Goal: Check status: Check status

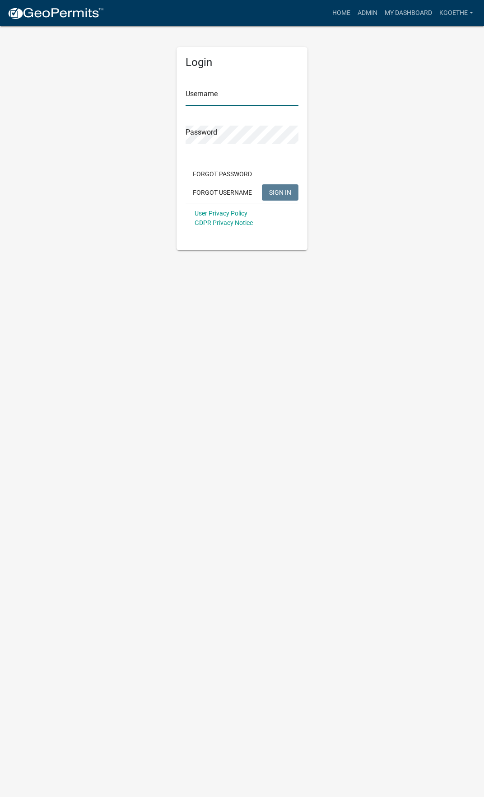
type input "kgoethe"
click at [276, 194] on span "SIGN IN" at bounding box center [280, 191] width 22 height 7
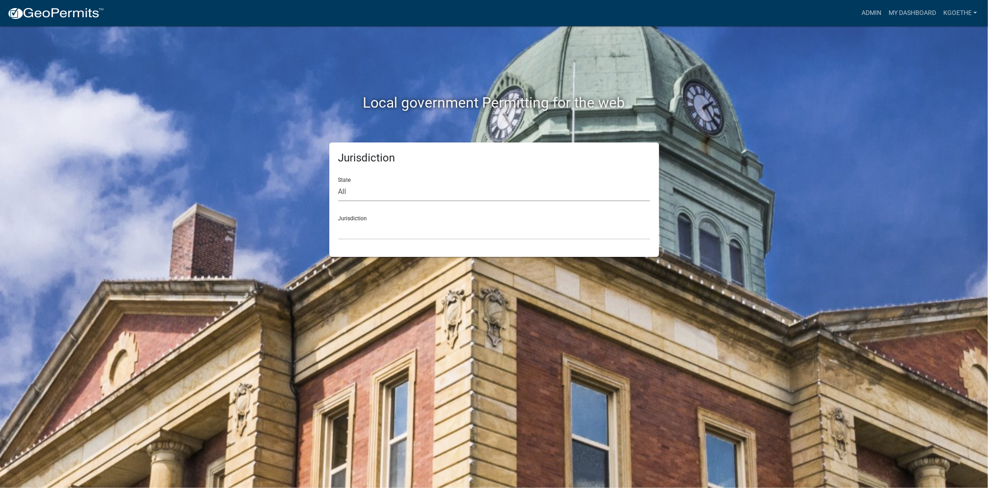
click at [422, 192] on select "All Colorado Georgia Indiana Iowa Kansas Minnesota Ohio South Carolina Wisconsin" at bounding box center [494, 192] width 312 height 19
select select "South Carolina"
click at [338, 183] on select "All Colorado Georgia Indiana Iowa Kansas Minnesota Ohio South Carolina Wisconsin" at bounding box center [494, 192] width 312 height 19
click at [425, 231] on select "Abbeville County, South Carolina Jasper County, South Carolina" at bounding box center [494, 230] width 312 height 19
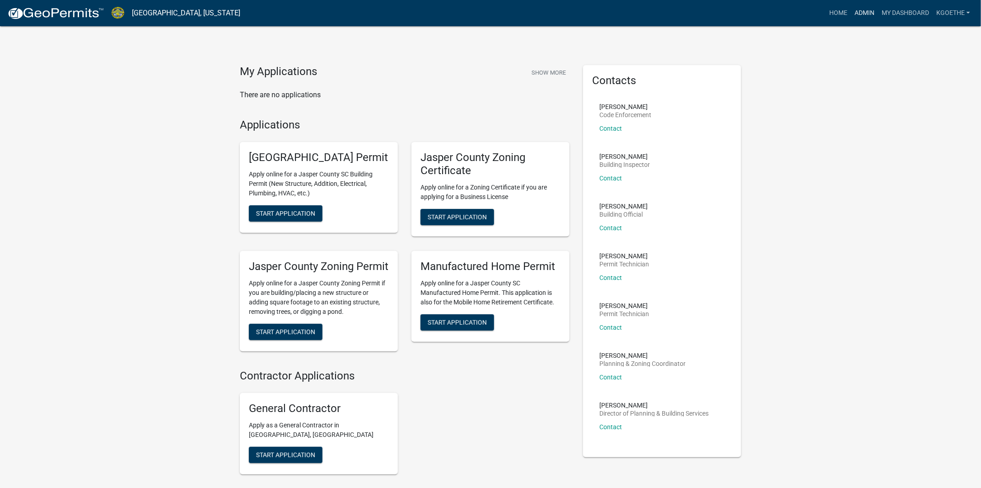
click at [484, 11] on link "Admin" at bounding box center [864, 13] width 27 height 17
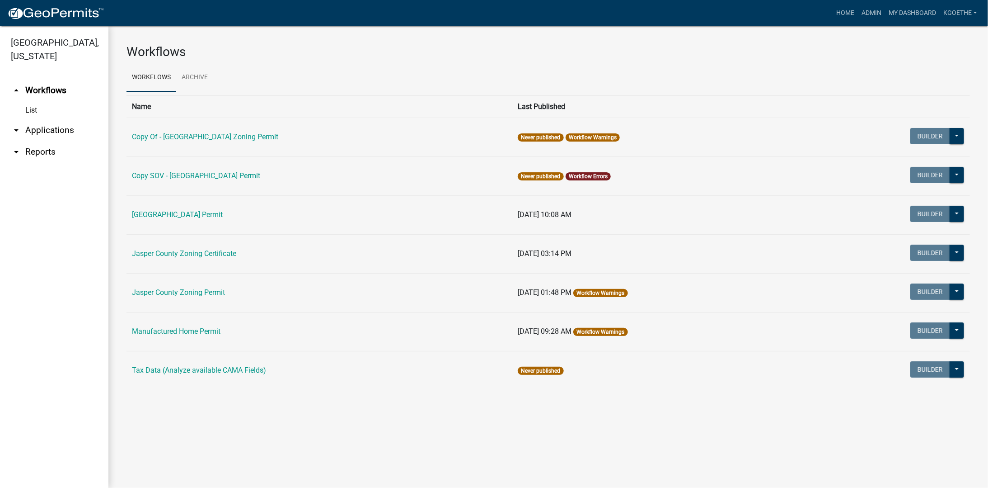
click at [45, 129] on link "arrow_drop_down Applications" at bounding box center [54, 130] width 108 height 22
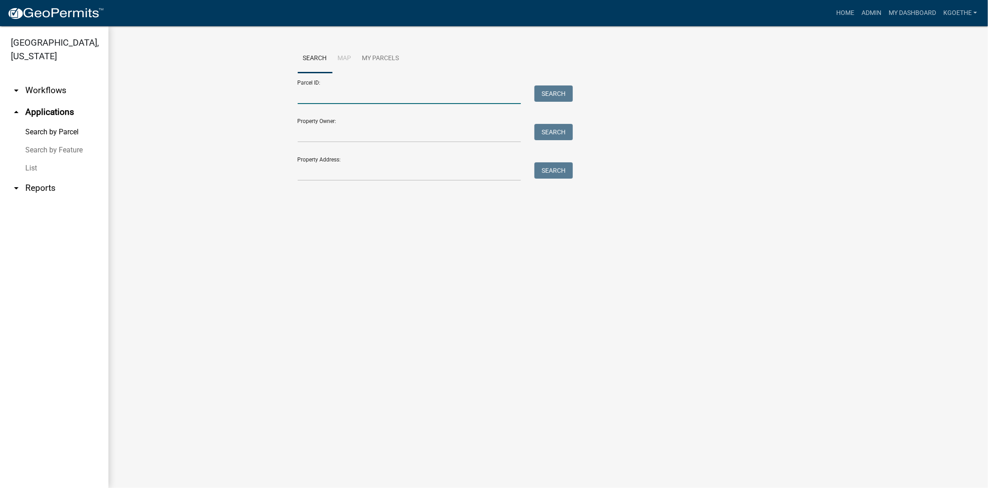
click at [320, 94] on input "Parcel ID:" at bounding box center [410, 94] width 224 height 19
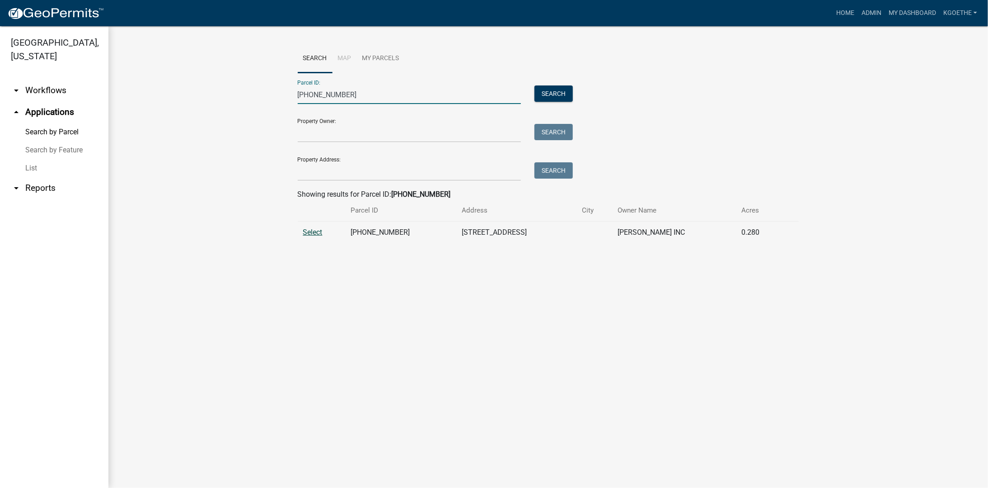
type input "091-01-00-062"
click at [312, 235] on span "Select" at bounding box center [312, 232] width 19 height 9
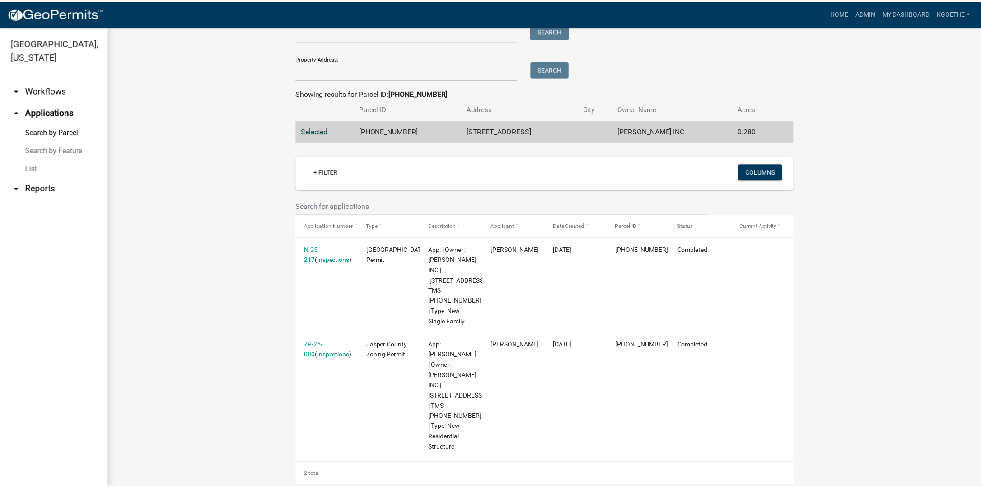
scroll to position [116, 0]
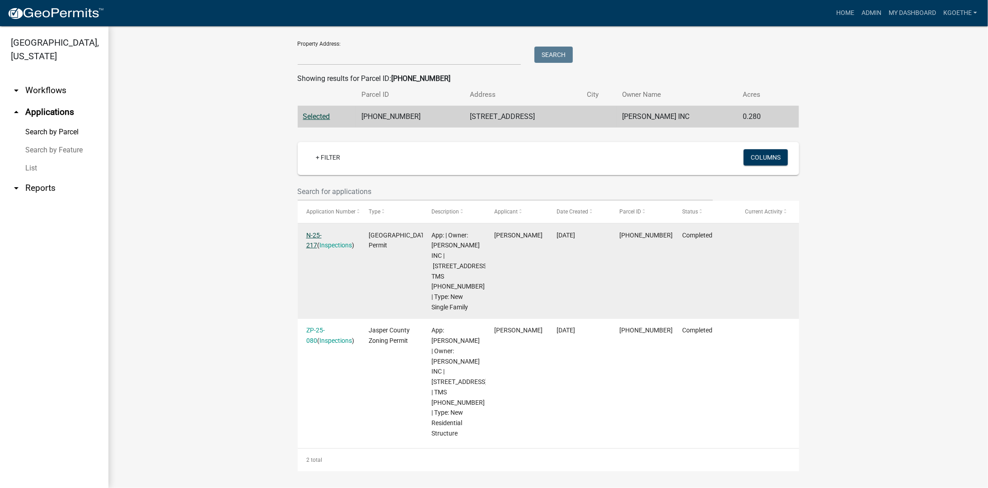
click at [315, 236] on link "N-25-217" at bounding box center [313, 240] width 15 height 18
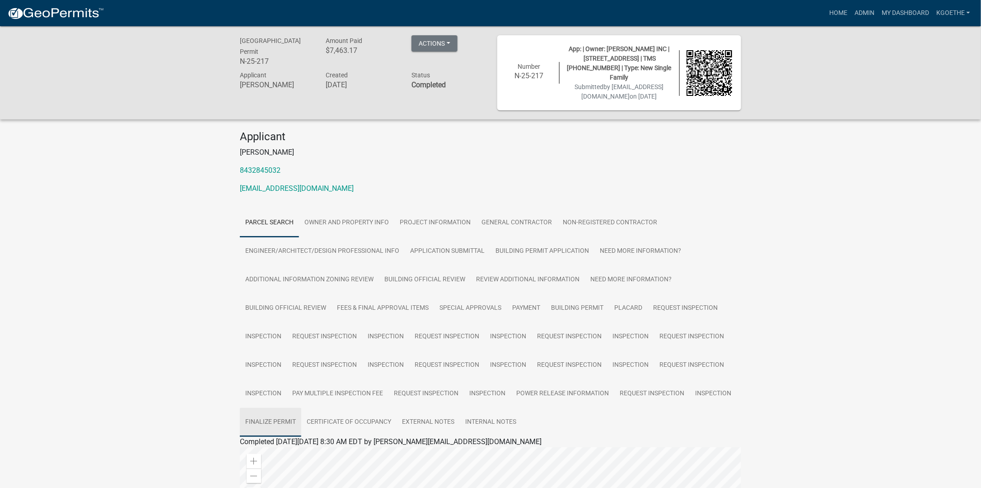
click at [270, 419] on link "Finalize Permit" at bounding box center [270, 422] width 61 height 29
click at [260, 217] on link "Parcel search" at bounding box center [269, 222] width 59 height 29
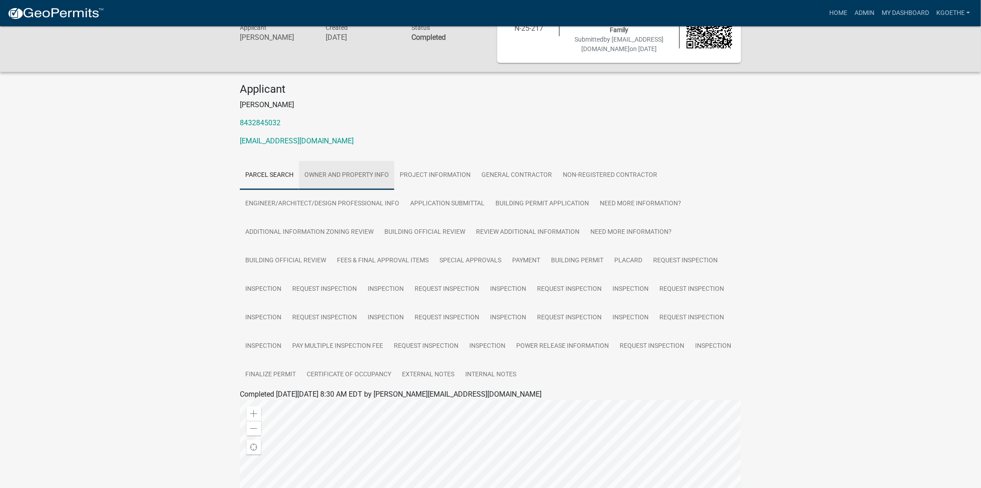
click at [311, 173] on link "Owner and Property Info" at bounding box center [346, 175] width 95 height 29
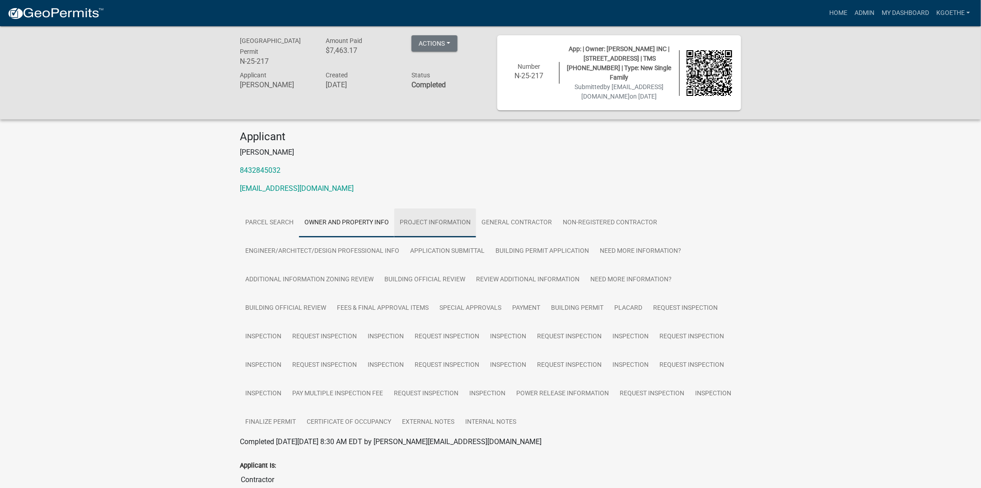
click at [455, 224] on link "Project Information" at bounding box center [435, 222] width 82 height 29
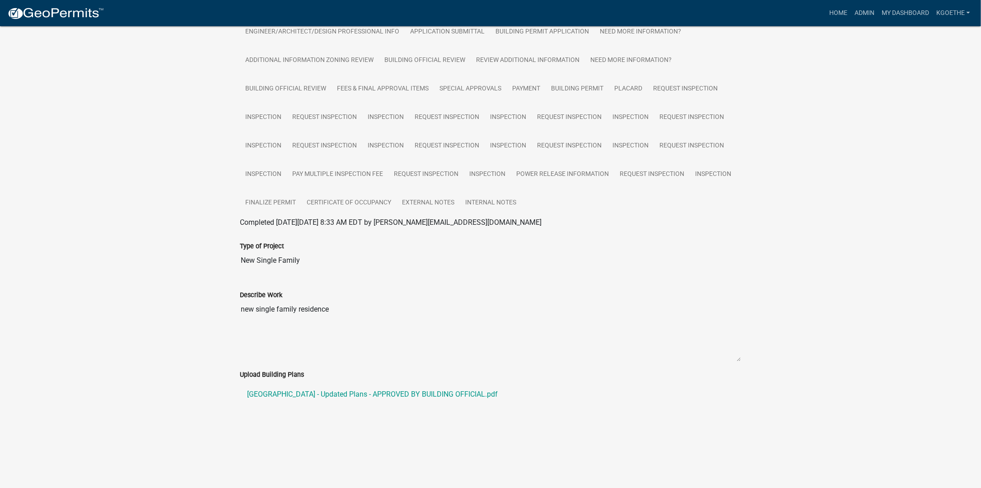
scroll to position [252, 0]
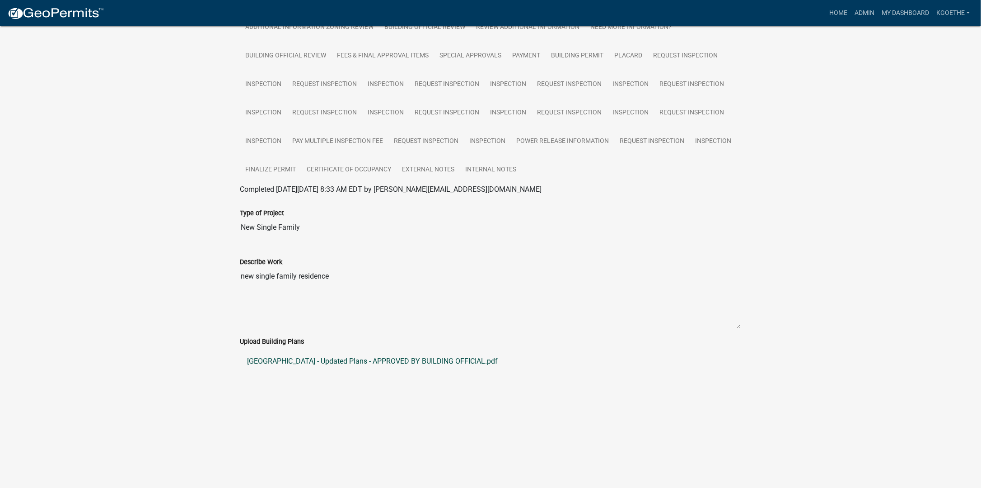
click at [414, 362] on link "184 Twickenham Loop - Updated Plans - APPROVED BY BUILDING OFFICIAL.pdf" at bounding box center [491, 361] width 502 height 22
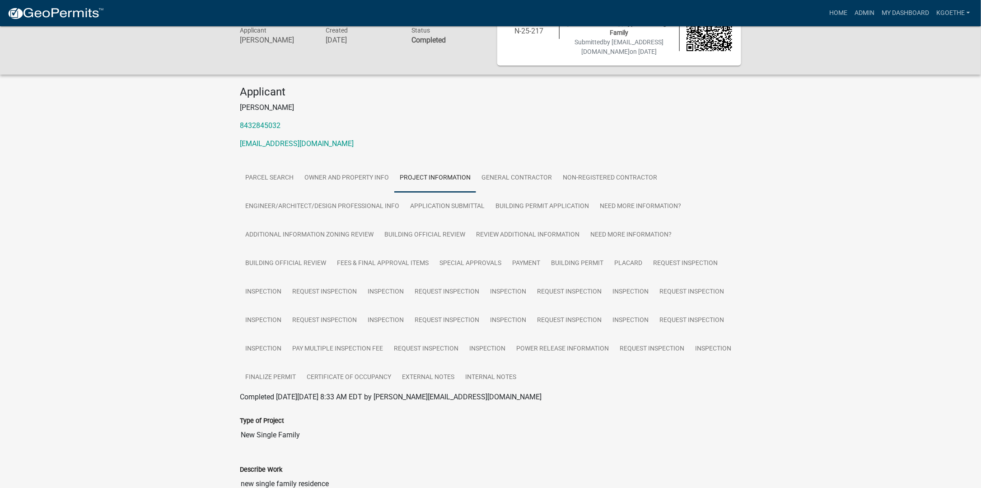
scroll to position [26, 0]
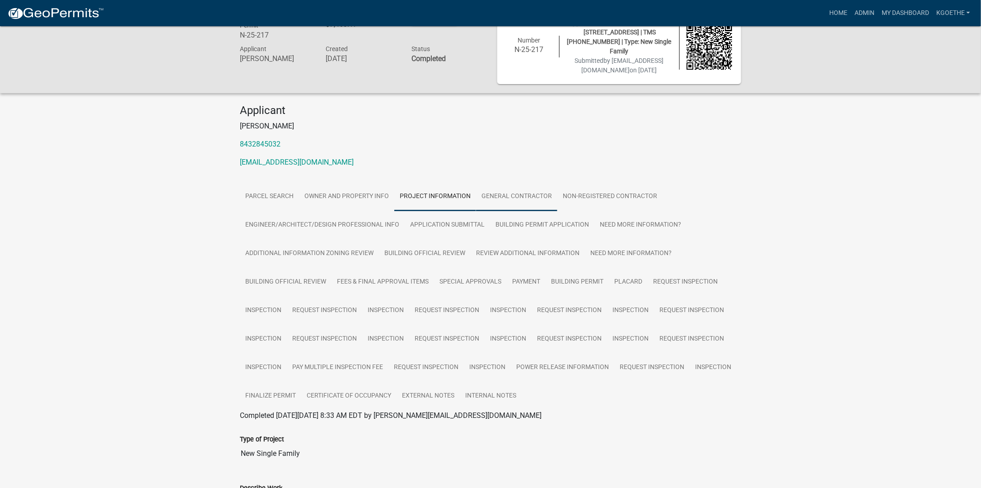
click at [484, 201] on link "General Contractor" at bounding box center [516, 196] width 81 height 29
click at [484, 192] on link "Non-Registered Contractor" at bounding box center [610, 196] width 105 height 29
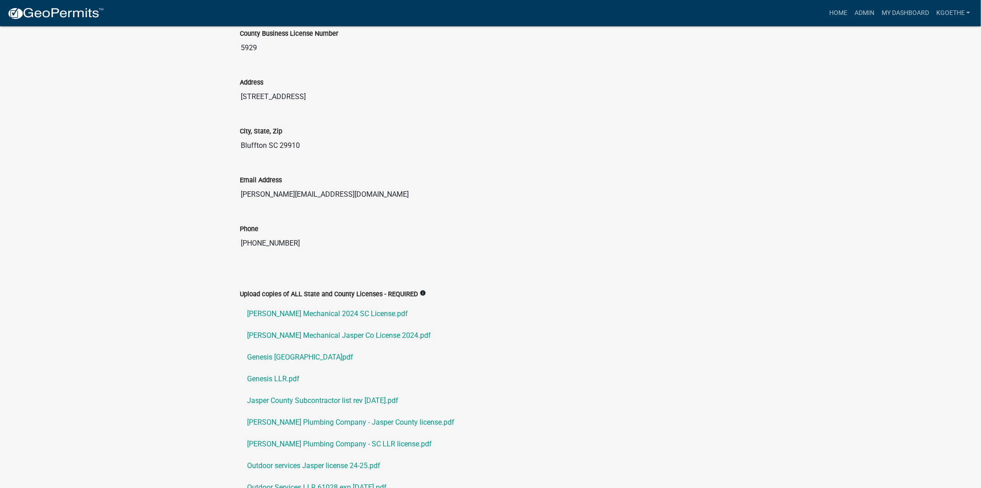
scroll to position [2797, 0]
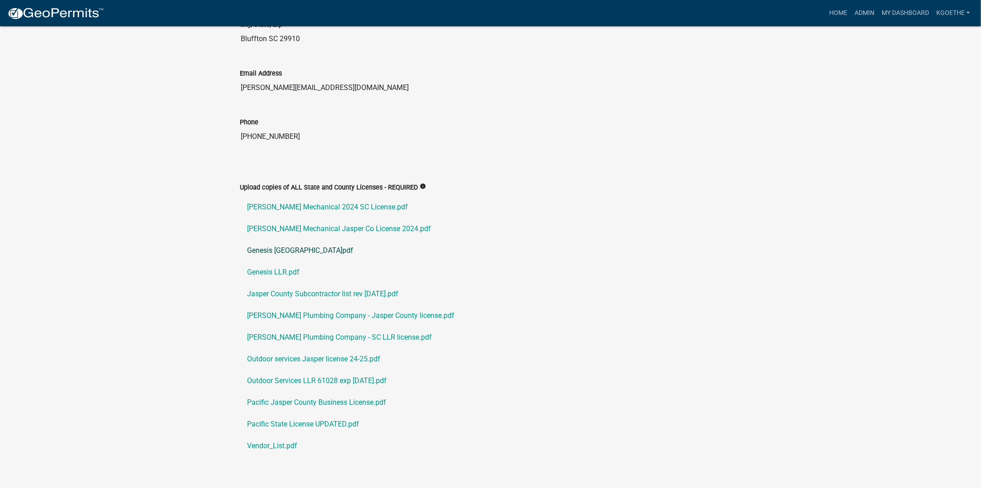
click at [326, 239] on link "Genesis Jasper County.pdf" at bounding box center [491, 250] width 502 height 22
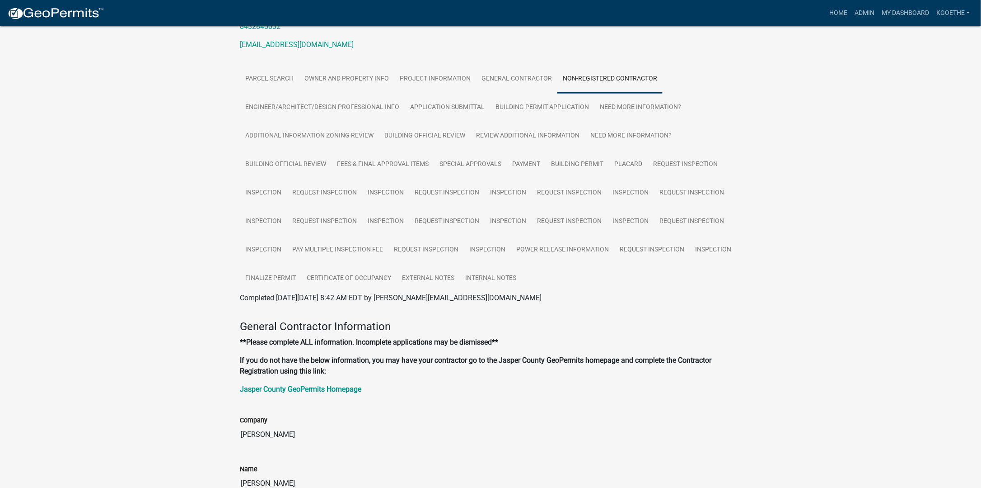
scroll to position [0, 0]
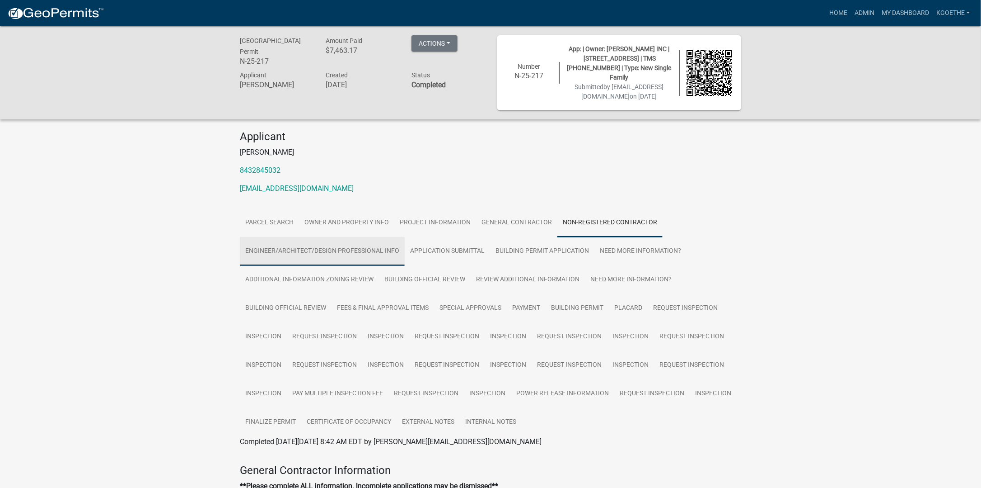
click at [278, 246] on link "Engineer/Architect/Design Professional Info" at bounding box center [322, 251] width 165 height 29
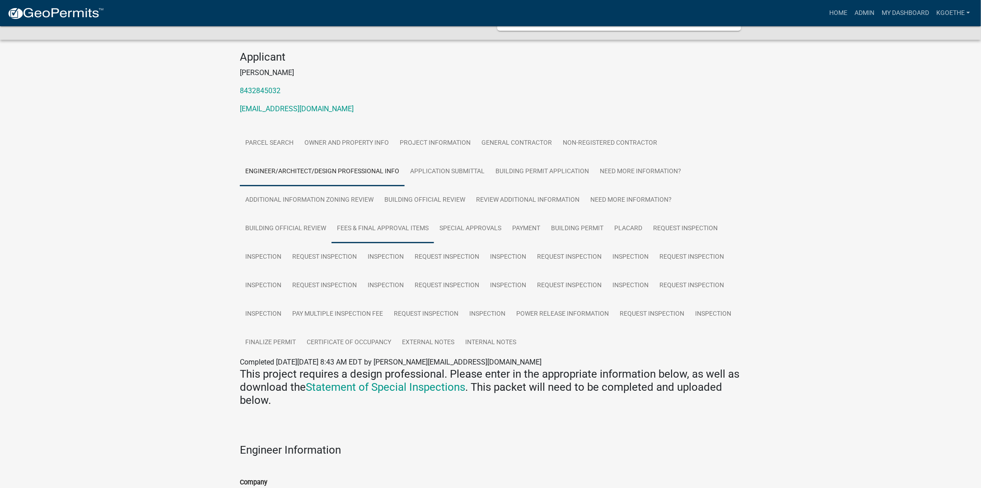
scroll to position [49, 0]
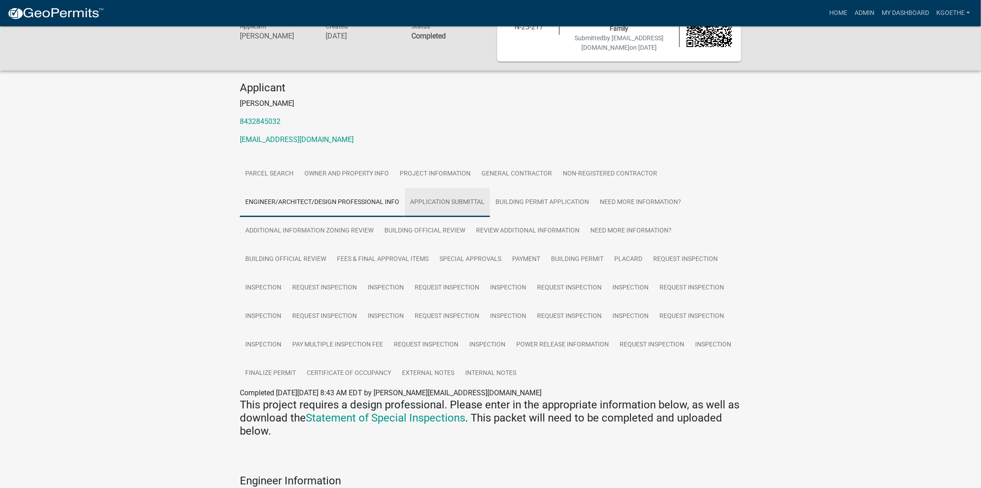
click at [425, 207] on link "Application Submittal" at bounding box center [447, 202] width 85 height 29
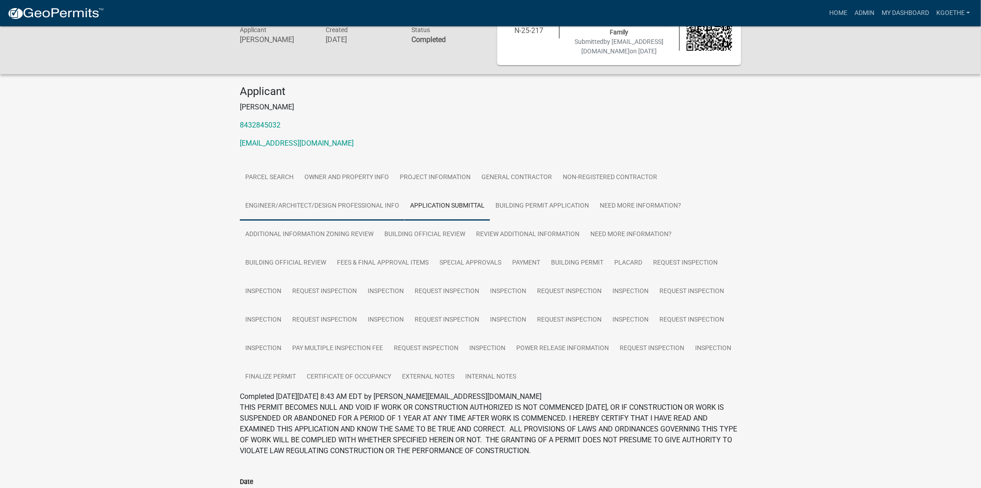
scroll to position [10, 0]
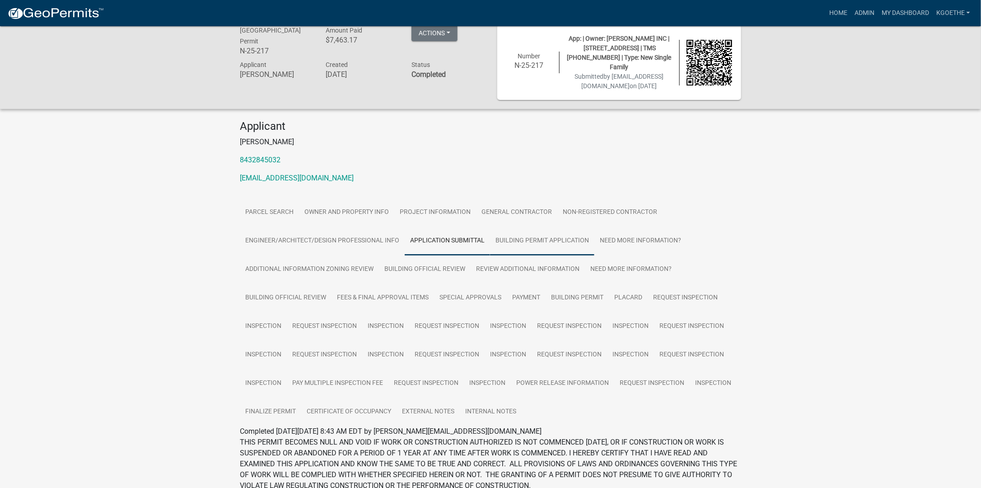
click at [484, 239] on link "Building Permit Application" at bounding box center [542, 240] width 104 height 29
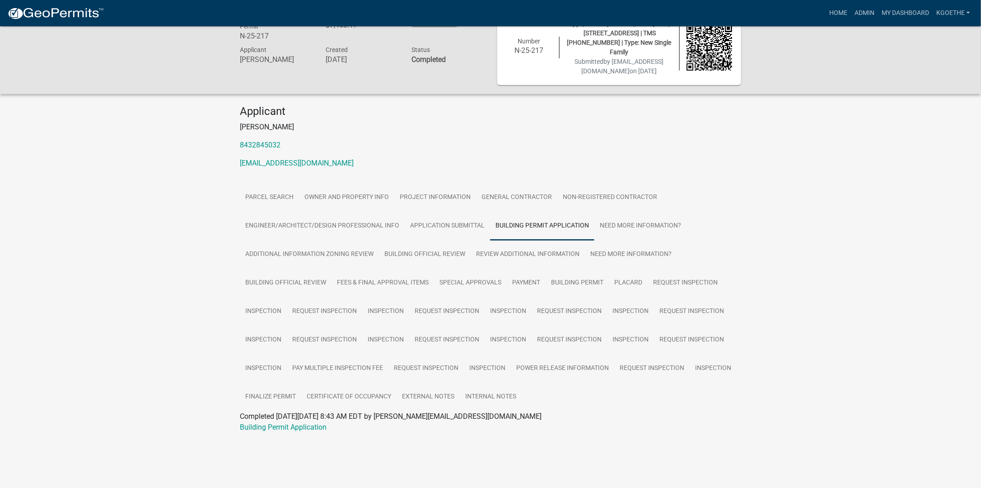
scroll to position [26, 0]
click at [286, 429] on link "Building Permit Application" at bounding box center [283, 426] width 87 height 9
click at [484, 223] on link "Need More Information?" at bounding box center [641, 225] width 92 height 29
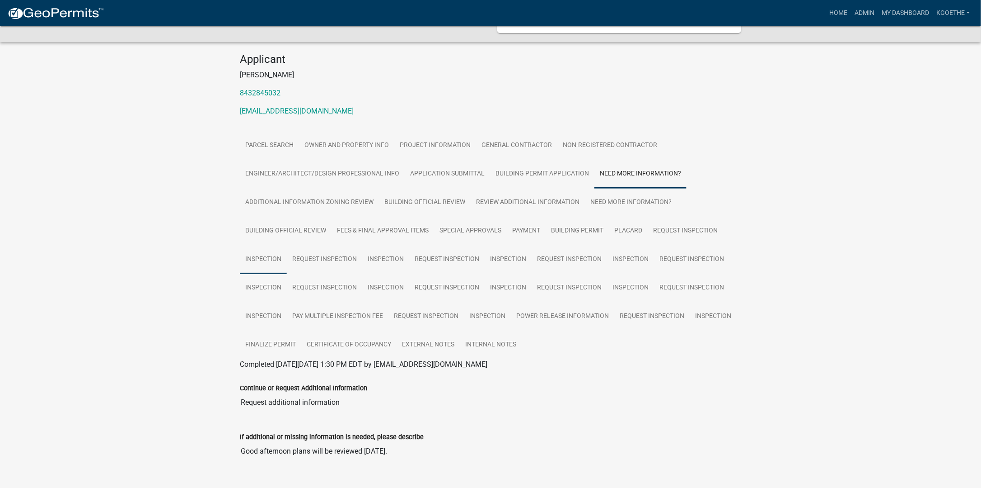
scroll to position [0, 0]
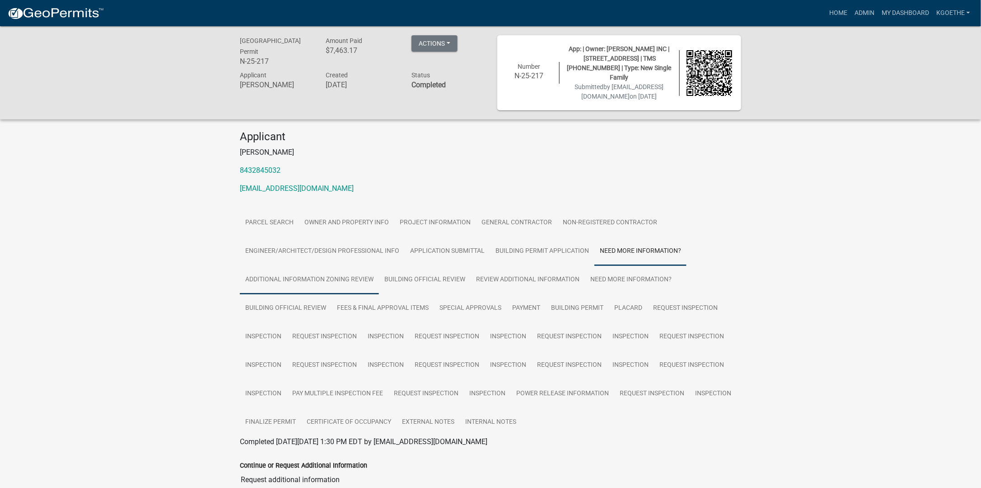
click at [309, 269] on link "Additional Information Zoning Review" at bounding box center [309, 279] width 139 height 29
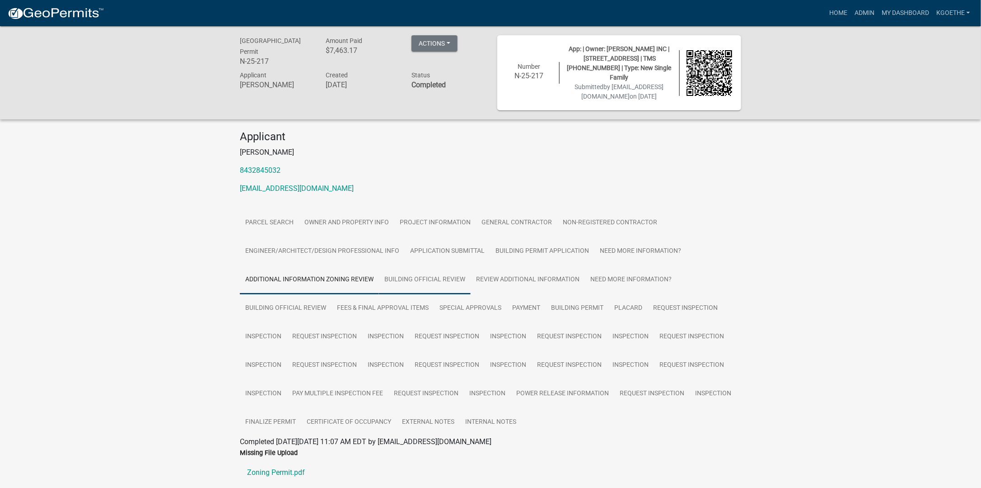
click at [431, 286] on link "Building Official Review" at bounding box center [425, 279] width 92 height 29
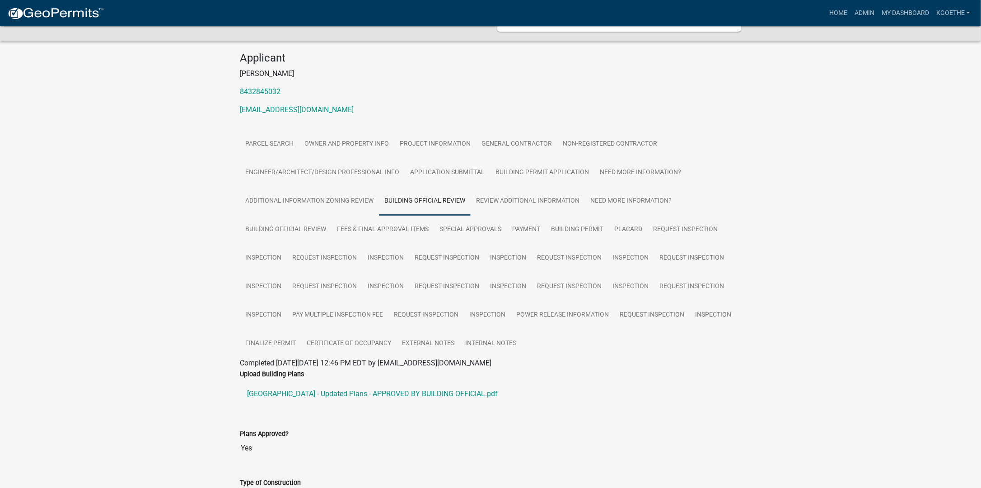
scroll to position [136, 0]
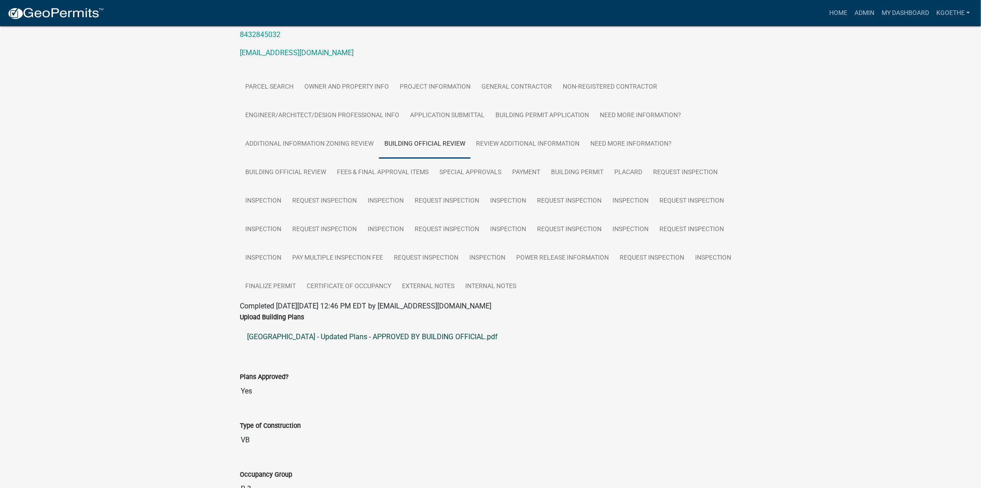
click at [333, 340] on link "184 Twickenham Loop - Updated Plans - APPROVED BY BUILDING OFFICIAL.pdf" at bounding box center [491, 337] width 502 height 22
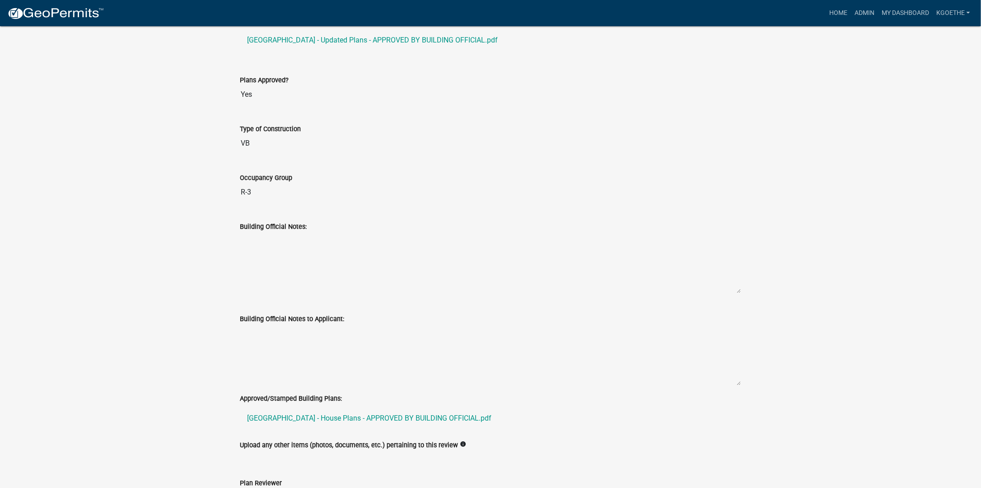
scroll to position [493, 0]
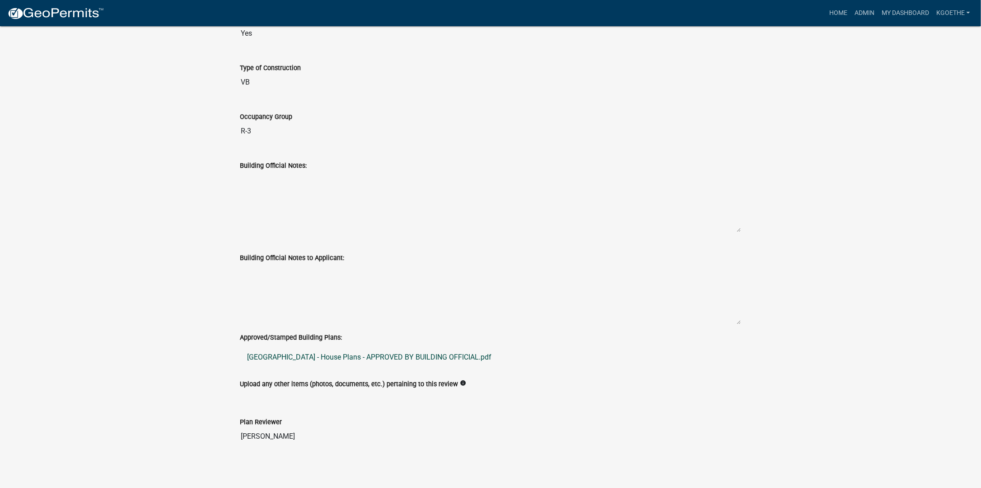
click at [306, 354] on link "184 Twickenham Loop - House Plans - APPROVED BY BUILDING OFFICIAL.pdf" at bounding box center [491, 357] width 502 height 22
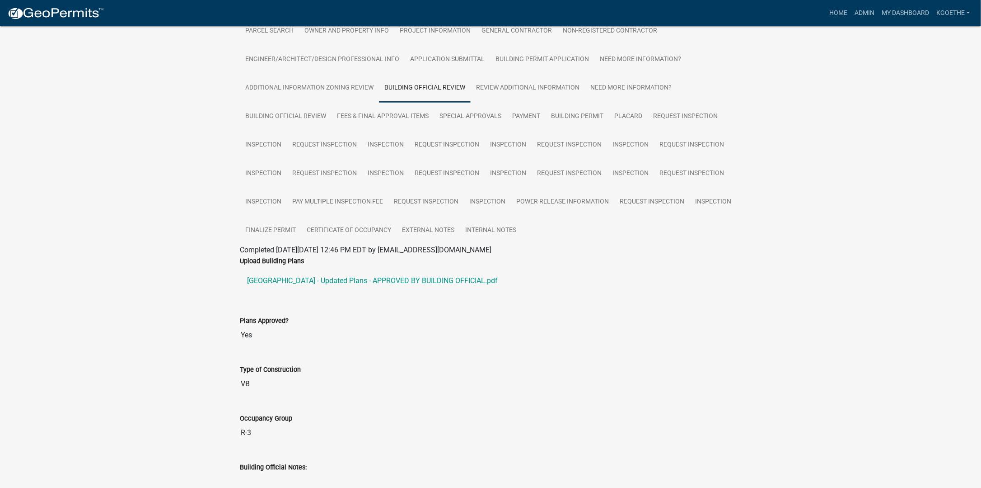
scroll to position [0, 0]
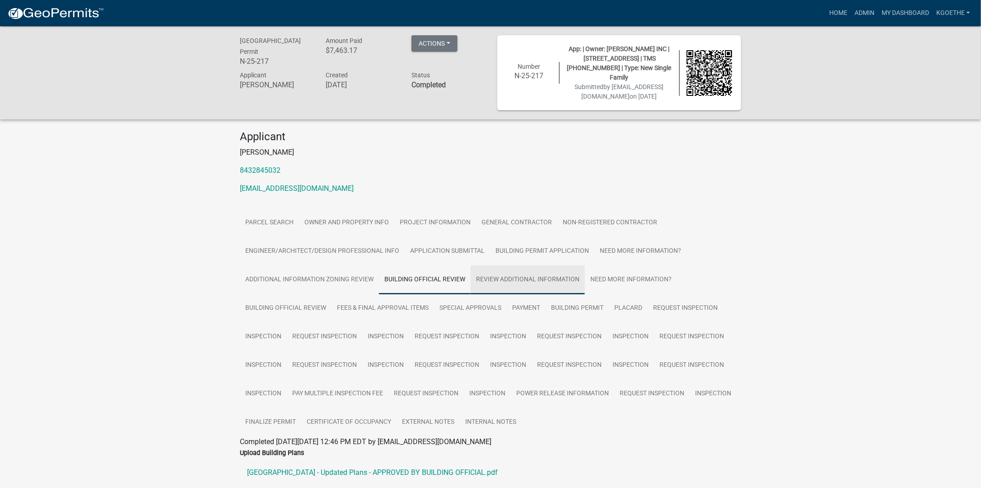
click at [484, 275] on link "Review Additional Information" at bounding box center [528, 279] width 114 height 29
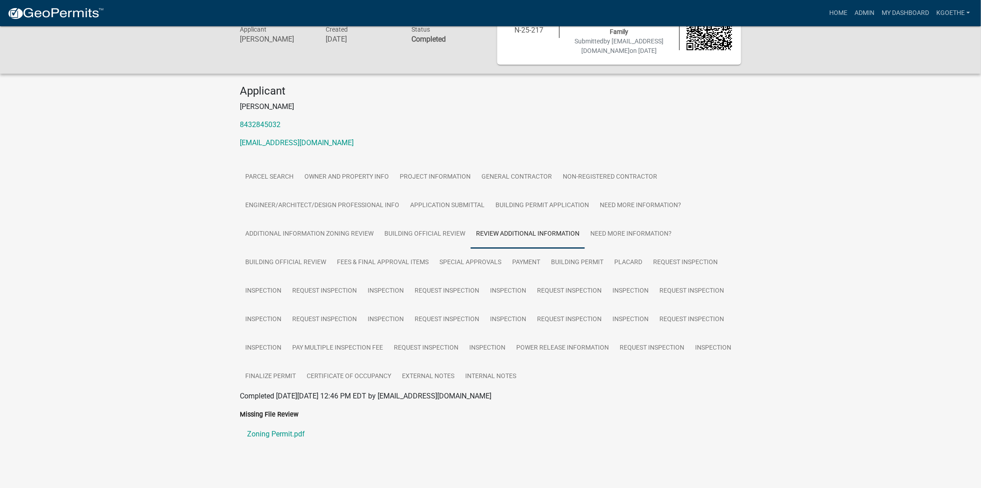
scroll to position [51, 0]
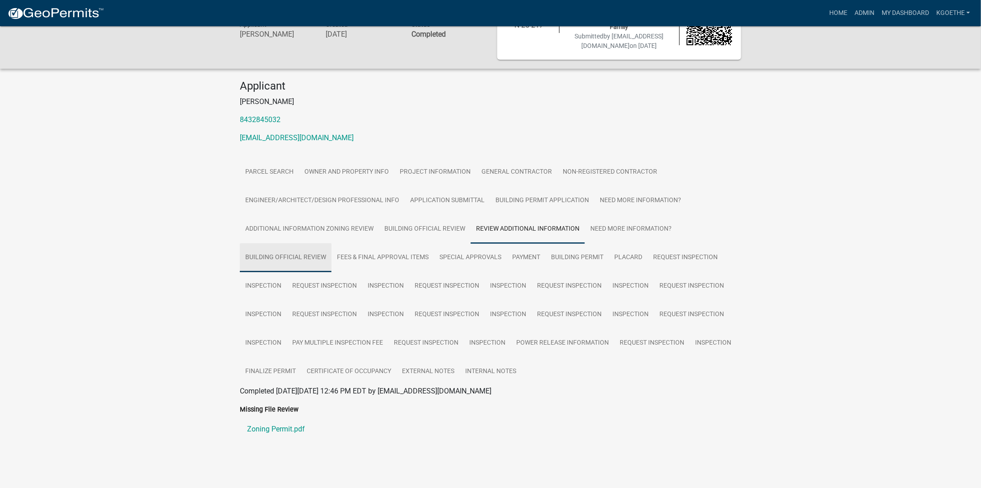
click at [258, 259] on link "Building Official Review" at bounding box center [286, 257] width 92 height 29
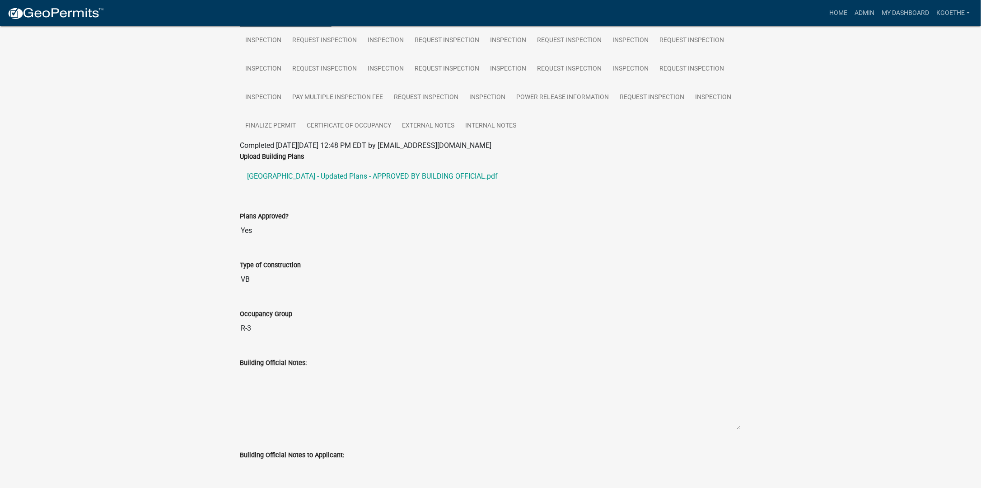
scroll to position [297, 0]
click at [433, 175] on link "184 Twickenham Loop - Updated Plans - APPROVED BY BUILDING OFFICIAL.pdf" at bounding box center [491, 175] width 502 height 22
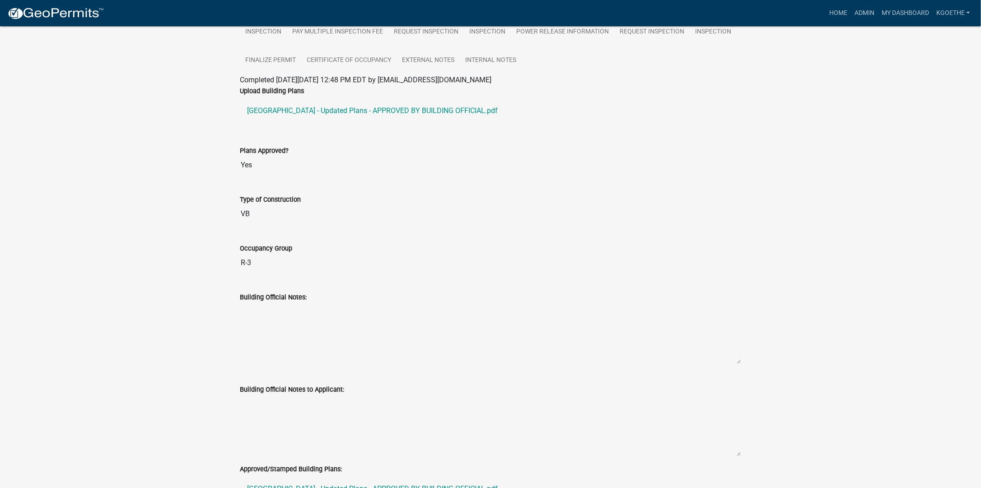
scroll to position [493, 0]
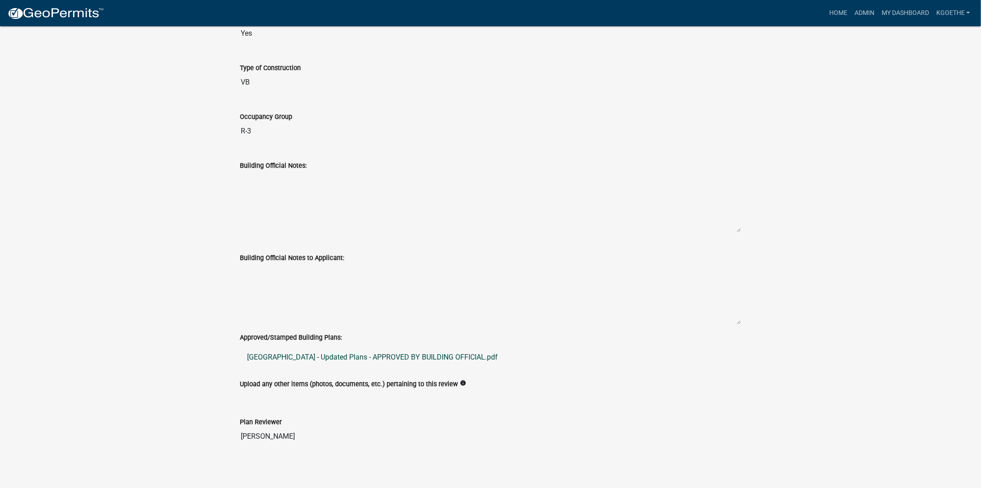
click at [347, 349] on link "184 Twickenham Loop - Updated Plans - APPROVED BY BUILDING OFFICIAL.pdf" at bounding box center [491, 357] width 502 height 22
click at [483, 177] on textarea "Building Official Notes:" at bounding box center [491, 201] width 502 height 61
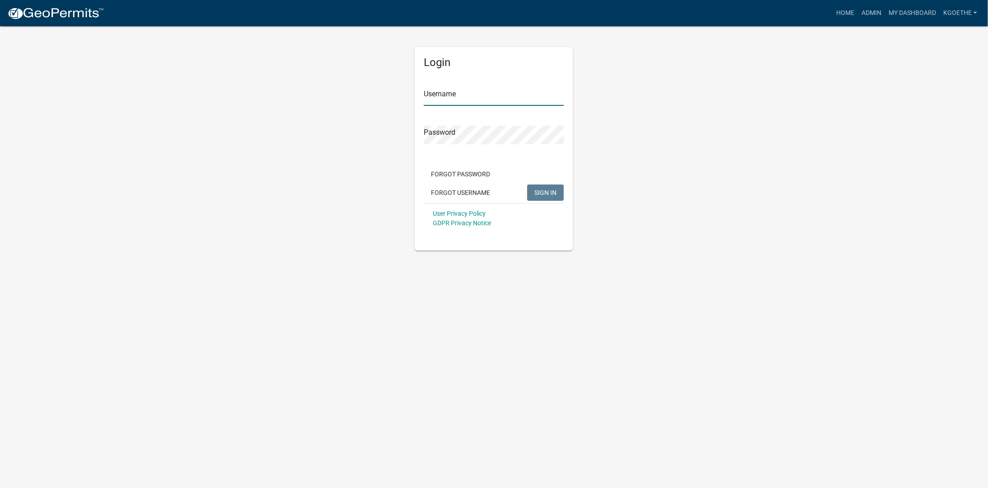
type input "kgoethe"
click at [520, 97] on input "kgoethe" at bounding box center [494, 96] width 140 height 19
